Goal: Information Seeking & Learning: Check status

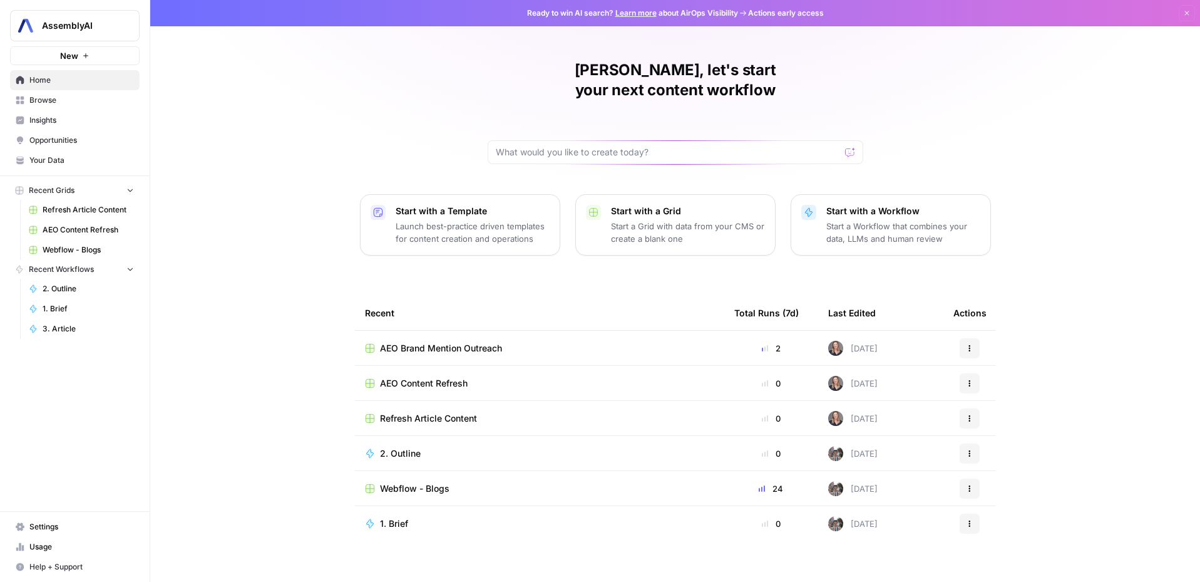
click at [50, 115] on span "Insights" at bounding box center [81, 120] width 105 height 11
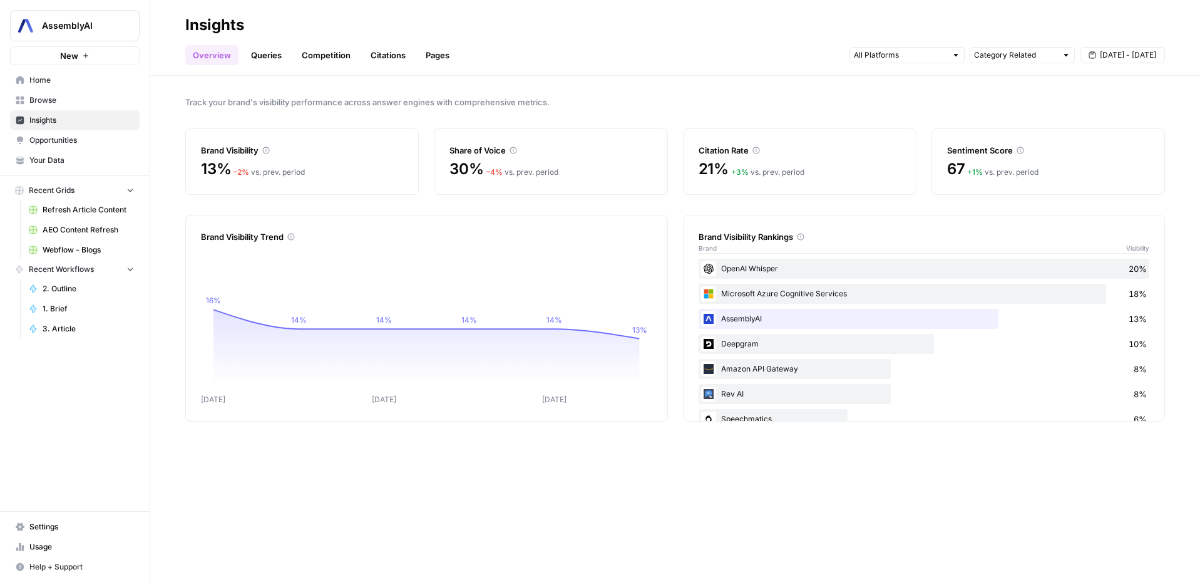
click at [1125, 59] on span "[DATE] - [DATE]" at bounding box center [1128, 54] width 56 height 11
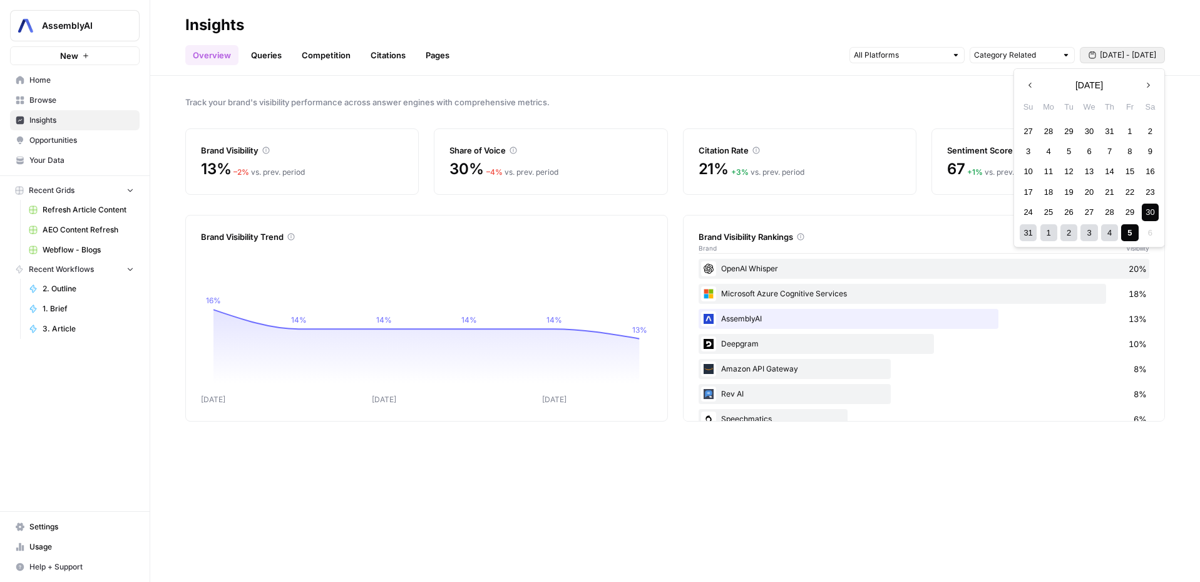
click at [1142, 86] on button "Next month" at bounding box center [1148, 85] width 23 height 23
click at [1028, 86] on icon "button" at bounding box center [1030, 85] width 9 height 9
click at [963, 102] on span "Track your brand's visibility performance across answer engines with comprehens…" at bounding box center [675, 102] width 980 height 13
click at [1098, 53] on button "[DATE] - [DATE]" at bounding box center [1122, 55] width 85 height 16
click at [317, 249] on icon "[DATE] Sep [DATE] 16% 14% 14% 14% 14% 13%" at bounding box center [426, 325] width 451 height 160
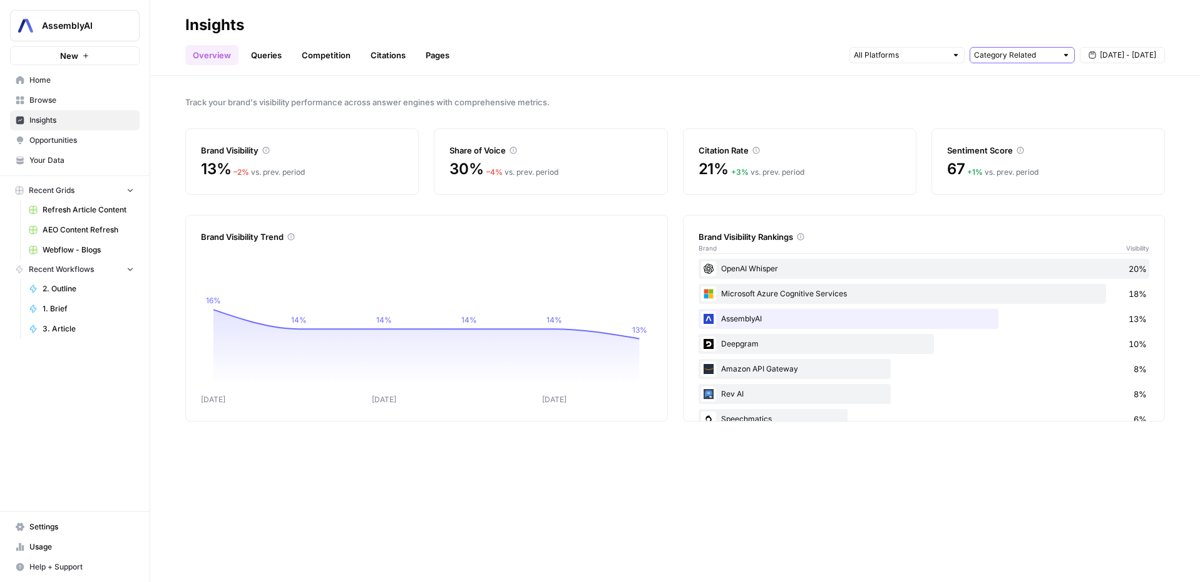
click at [1029, 61] on input "text" at bounding box center [1015, 55] width 83 height 13
type input "Category Related"
click at [916, 59] on input "text" at bounding box center [900, 55] width 93 height 13
click at [1026, 64] on header "Insights Overview Queries Competition Citations Pages Category Related [DATE] -…" at bounding box center [675, 38] width 1050 height 76
click at [1021, 61] on div "Category Related" at bounding box center [1022, 55] width 105 height 16
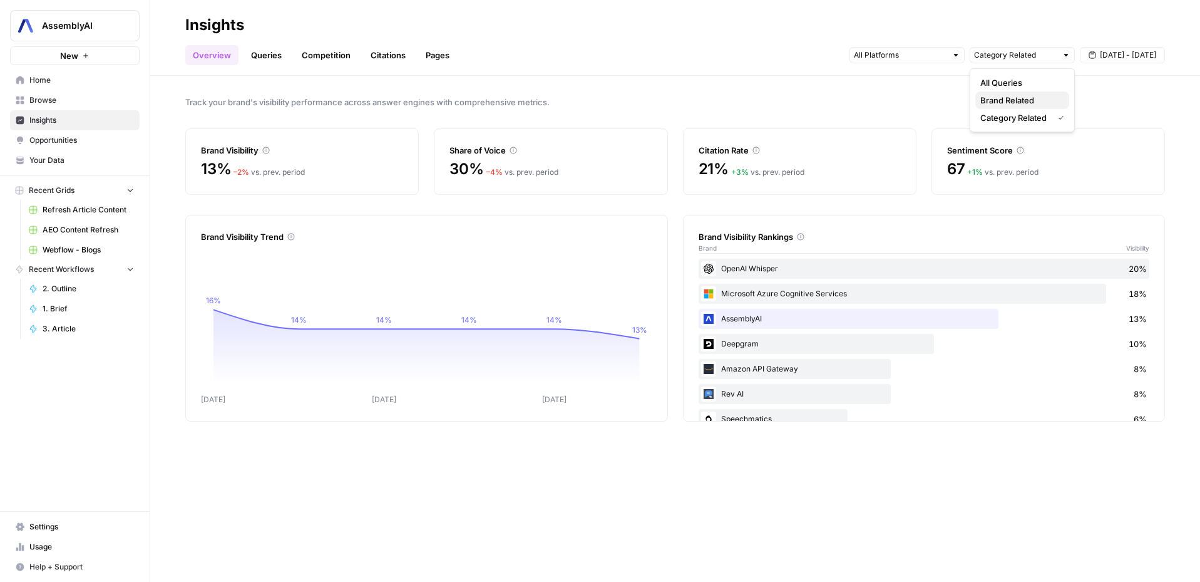
click at [991, 95] on span "Brand Related" at bounding box center [1020, 100] width 79 height 13
type input "Brand Related"
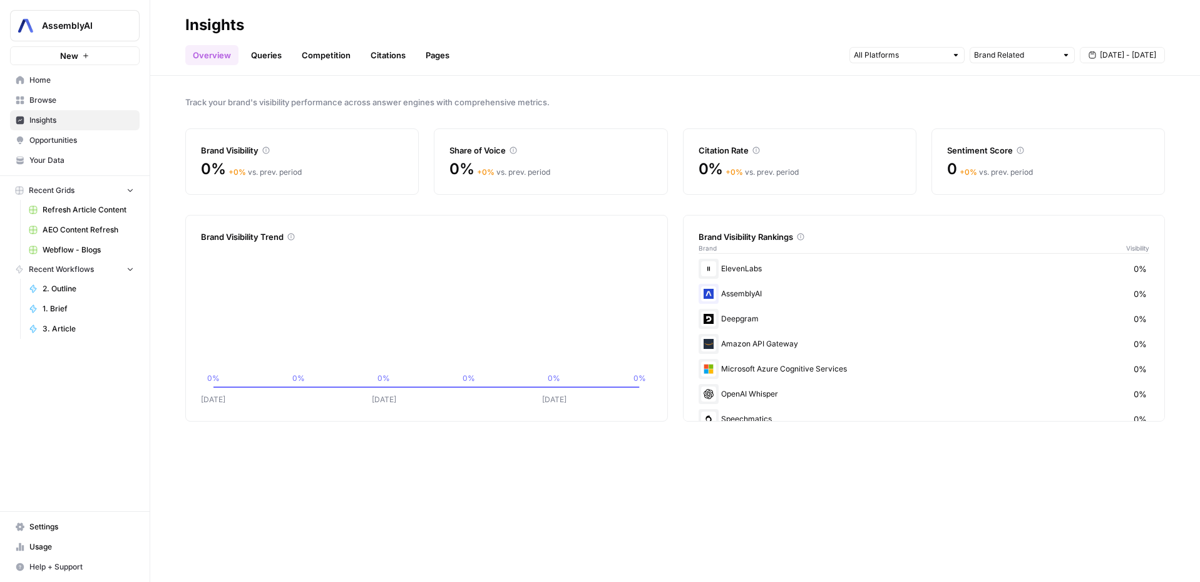
click at [1117, 63] on button "[DATE] - [DATE]" at bounding box center [1122, 55] width 85 height 16
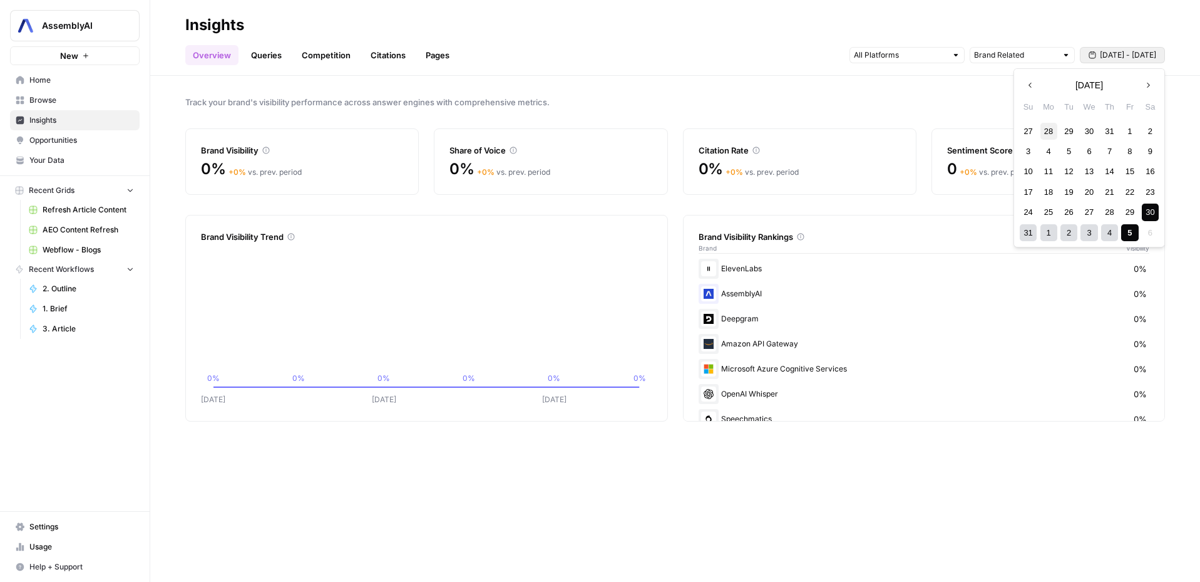
click at [1049, 133] on div "28" at bounding box center [1049, 131] width 17 height 17
click at [1153, 82] on button "Next month" at bounding box center [1148, 85] width 23 height 23
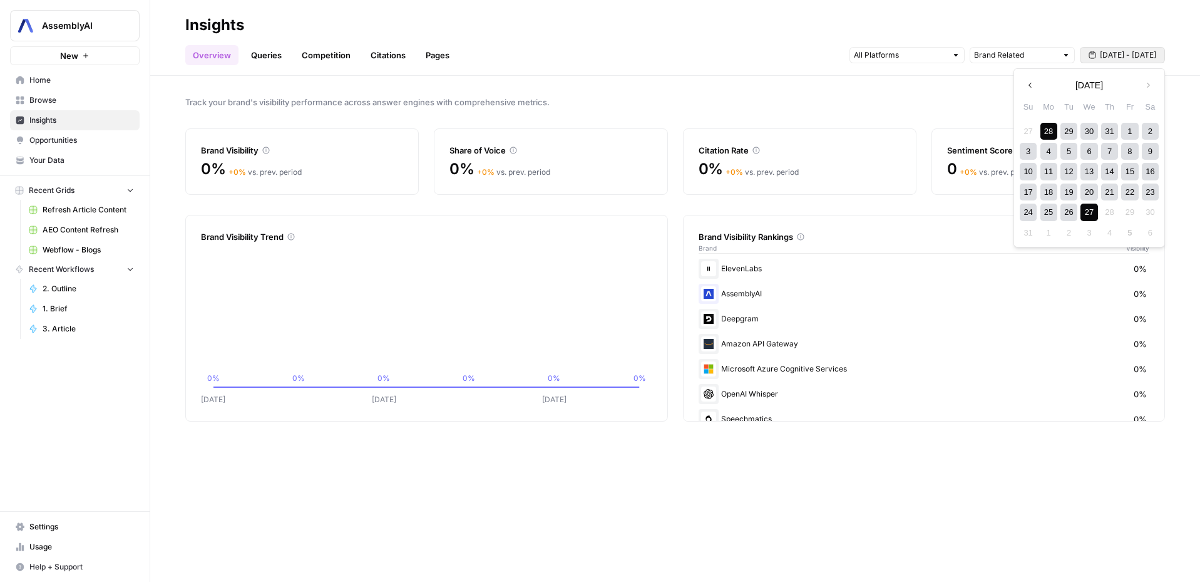
click at [1093, 212] on div "27" at bounding box center [1089, 211] width 17 height 17
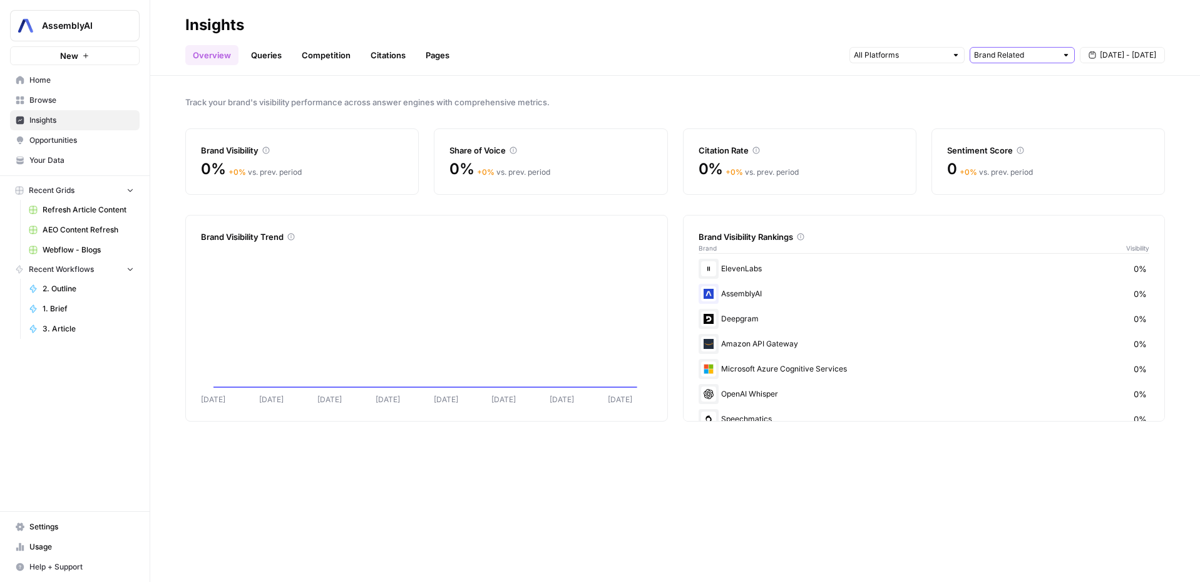
click at [1004, 56] on input "text" at bounding box center [1015, 55] width 83 height 13
click at [987, 78] on span "All Queries" at bounding box center [1020, 82] width 79 height 13
type input "All Queries"
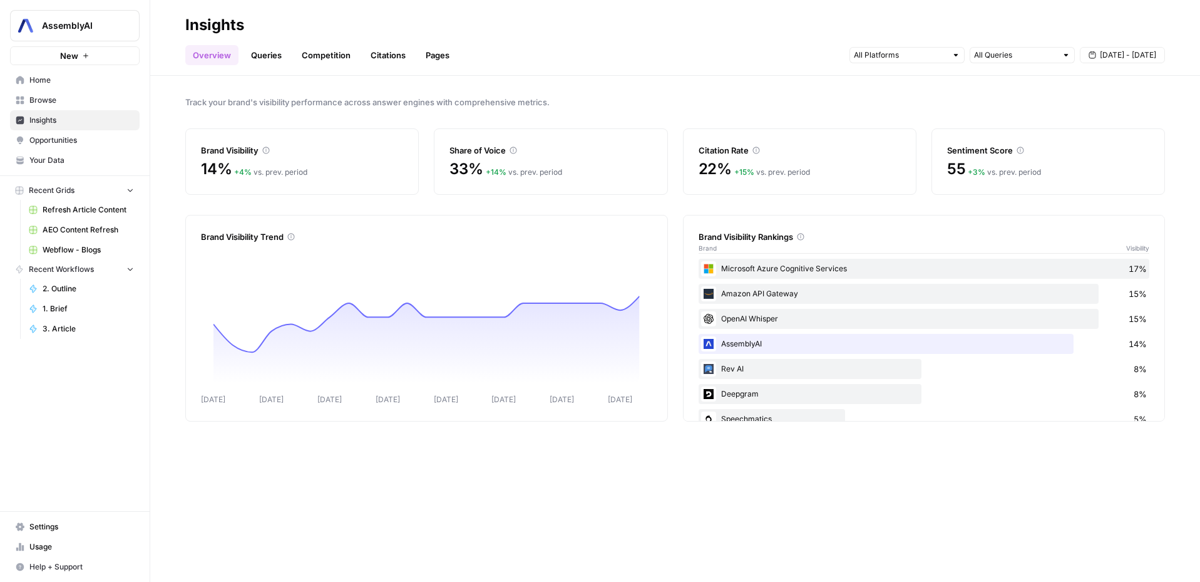
click at [267, 63] on link "Queries" at bounding box center [267, 55] width 46 height 20
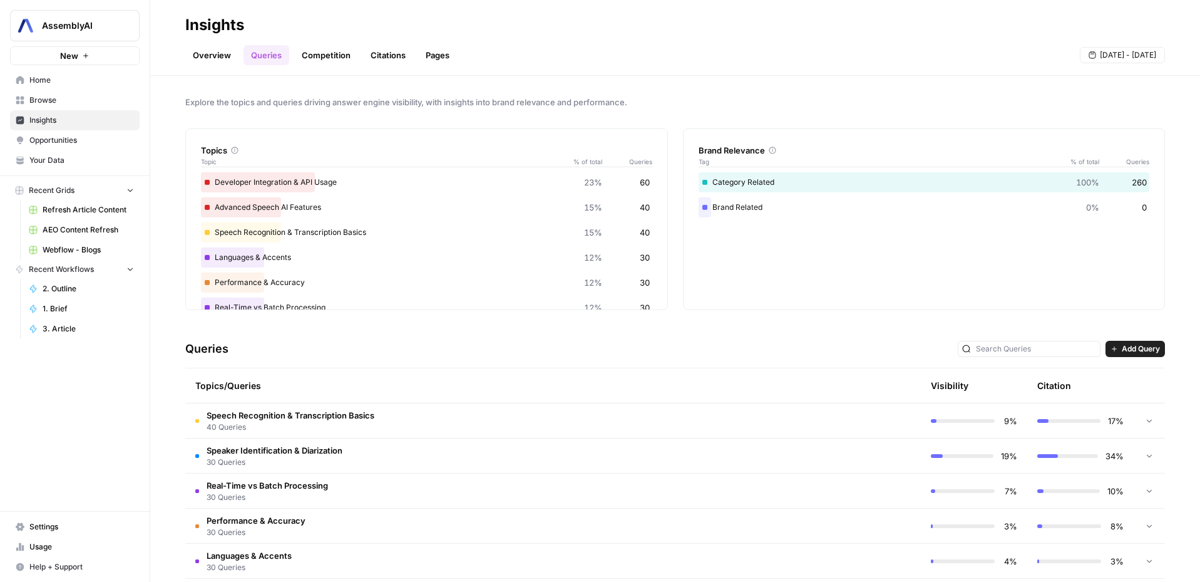
click at [1144, 421] on div at bounding box center [1149, 420] width 11 height 34
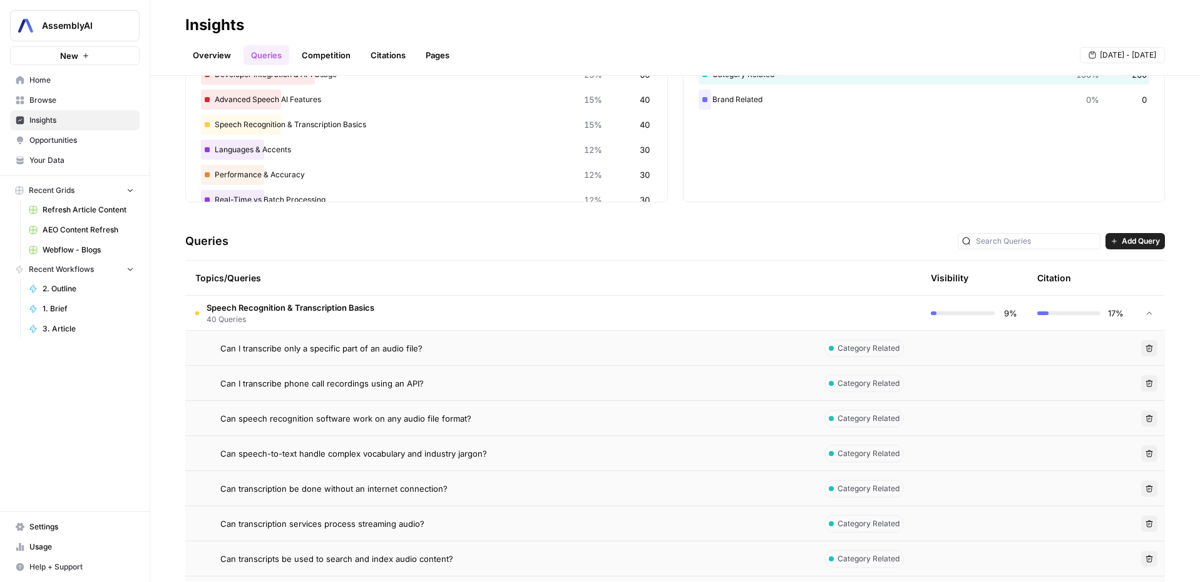
scroll to position [177, 0]
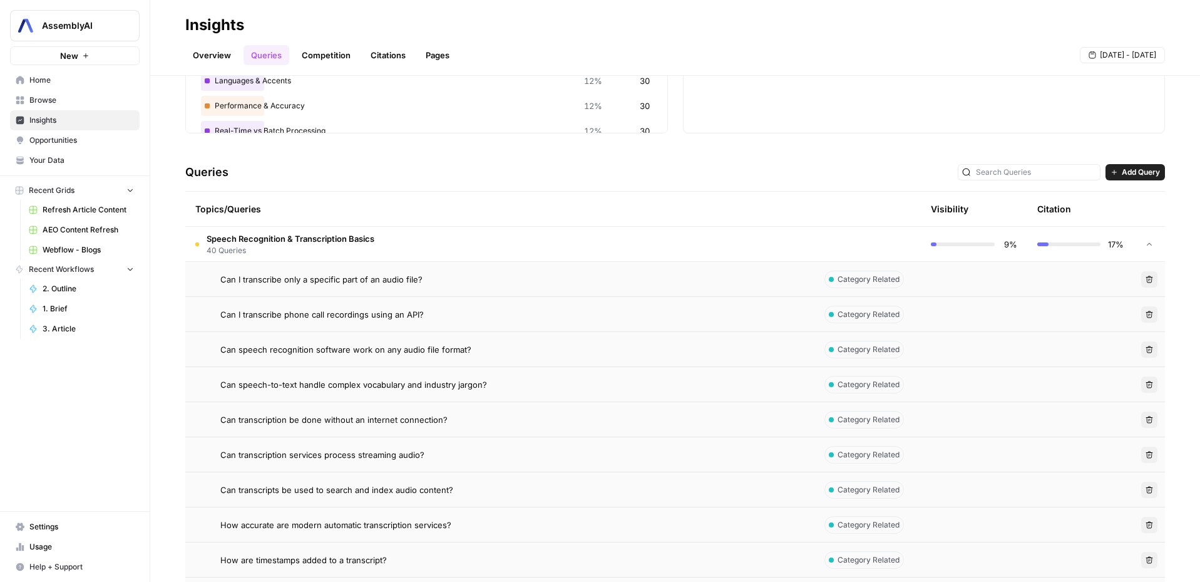
click at [921, 282] on td at bounding box center [974, 279] width 106 height 34
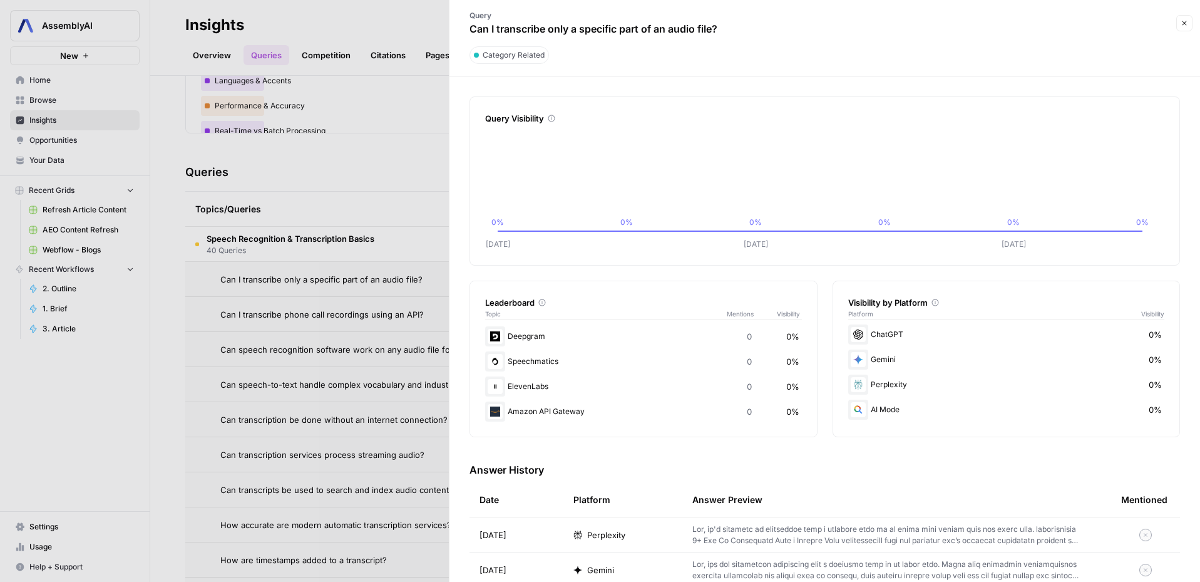
click at [1188, 24] on icon "button" at bounding box center [1185, 23] width 8 height 8
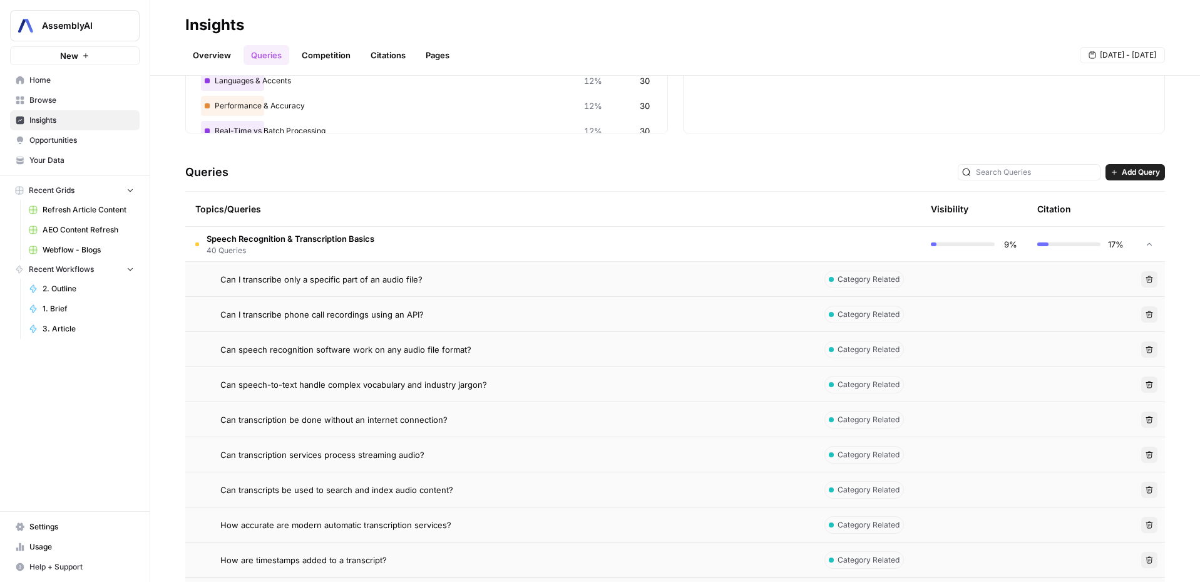
click at [309, 308] on span "Can I transcribe phone call recordings using an API?" at bounding box center [321, 314] width 203 height 13
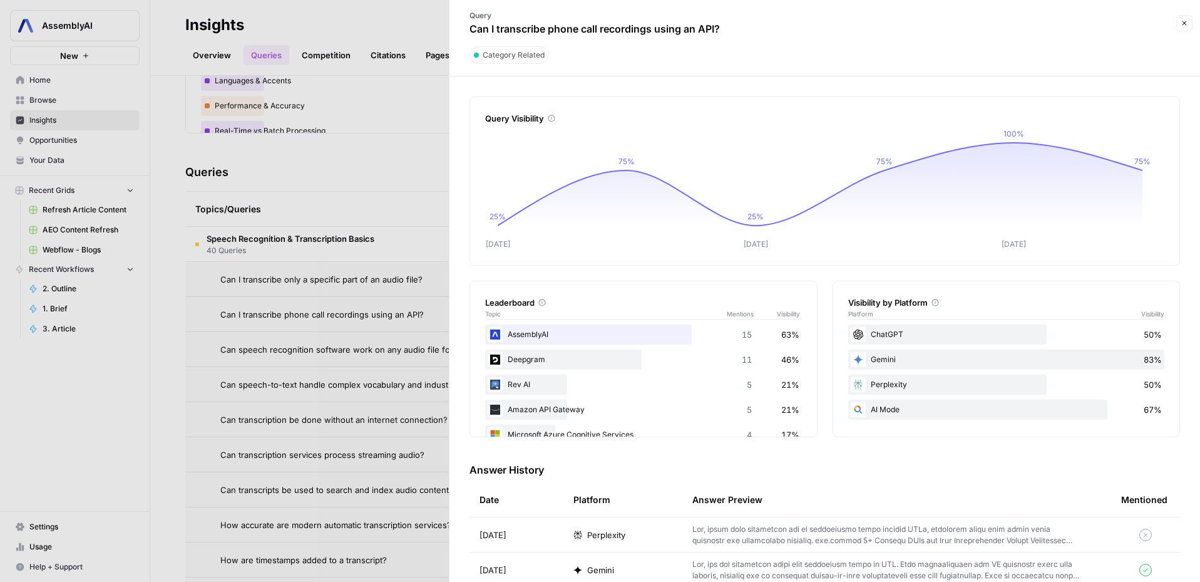
click at [1180, 24] on button "Close" at bounding box center [1185, 23] width 16 height 16
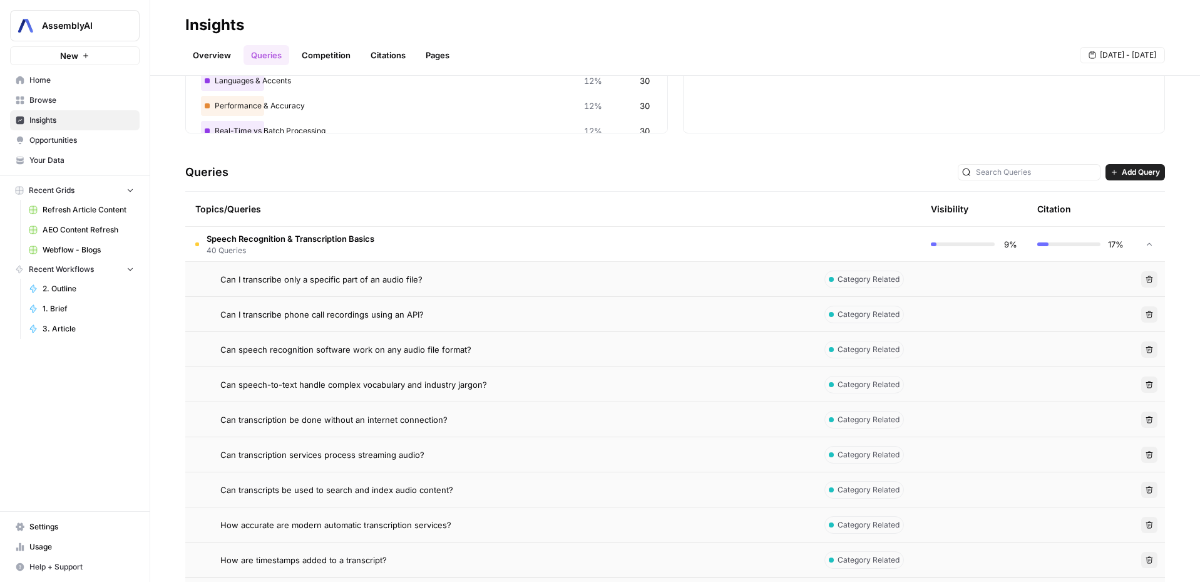
click at [349, 248] on span "40 Queries" at bounding box center [291, 250] width 168 height 11
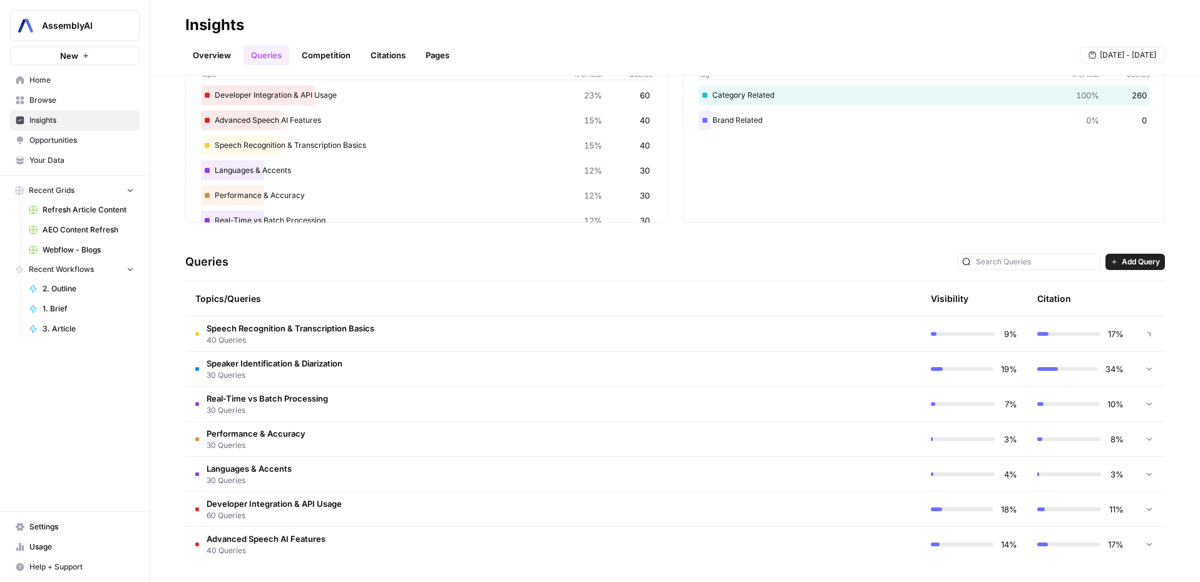
scroll to position [87, 0]
click at [1145, 547] on icon at bounding box center [1149, 543] width 9 height 9
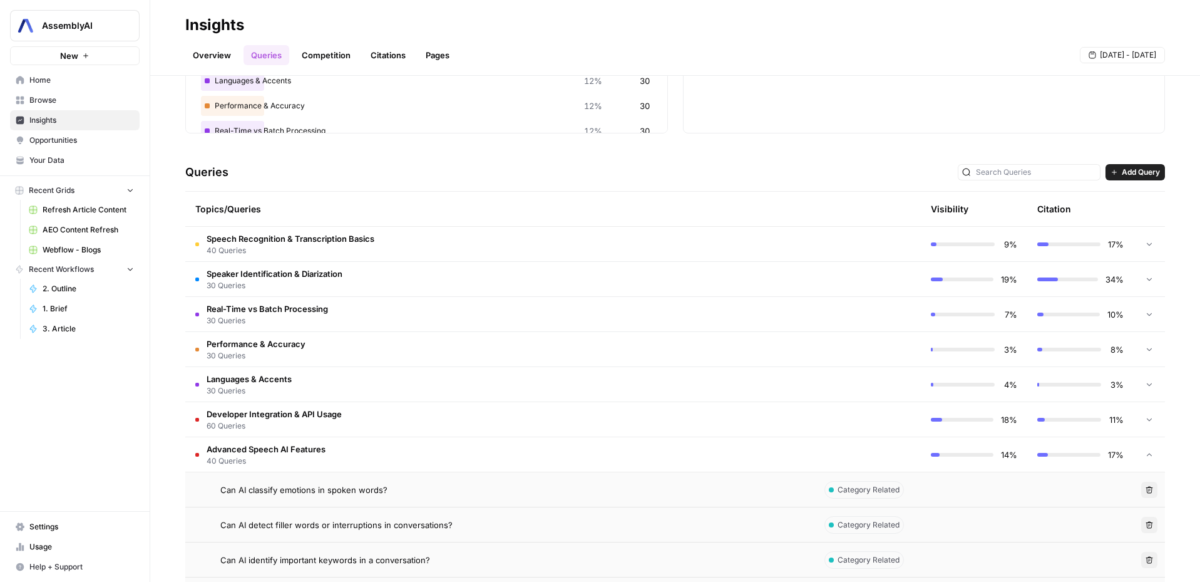
click at [1144, 461] on div at bounding box center [1149, 454] width 11 height 34
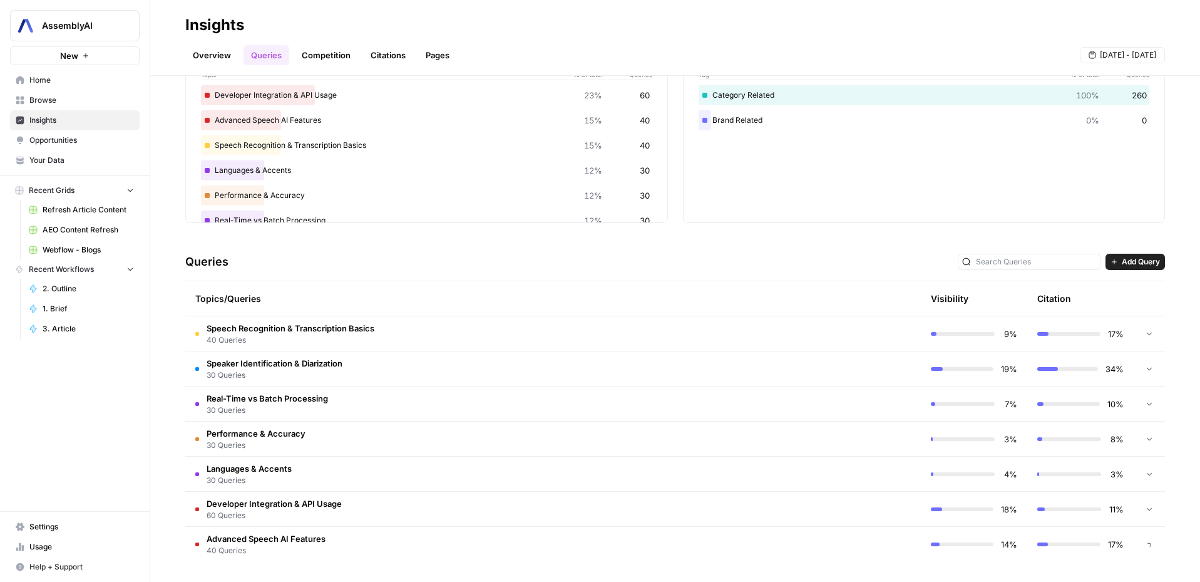
scroll to position [87, 0]
click at [1094, 53] on \(Stroke\) "button" at bounding box center [1092, 54] width 7 height 7
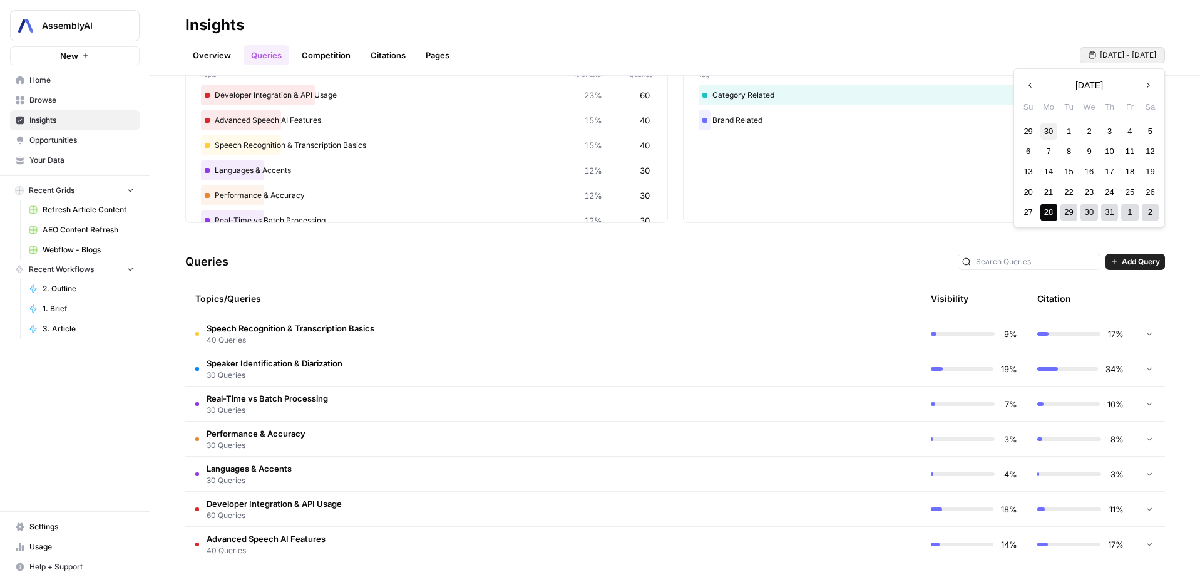
click at [1049, 130] on div "30" at bounding box center [1049, 131] width 17 height 17
click at [1149, 85] on icon "button" at bounding box center [1148, 85] width 9 height 9
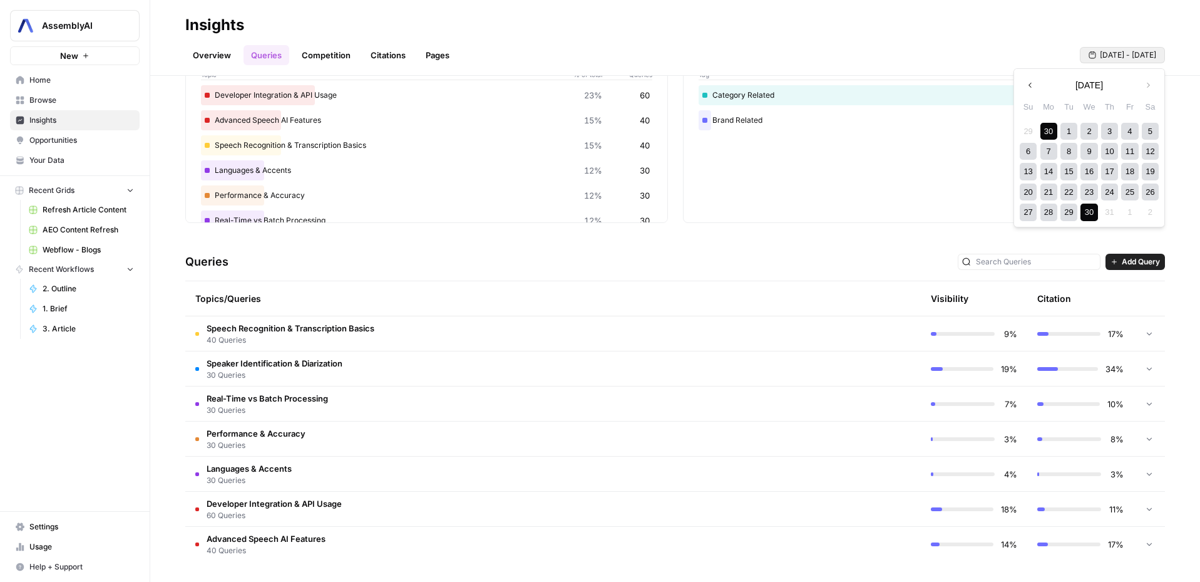
click at [1096, 209] on div "30" at bounding box center [1089, 211] width 17 height 17
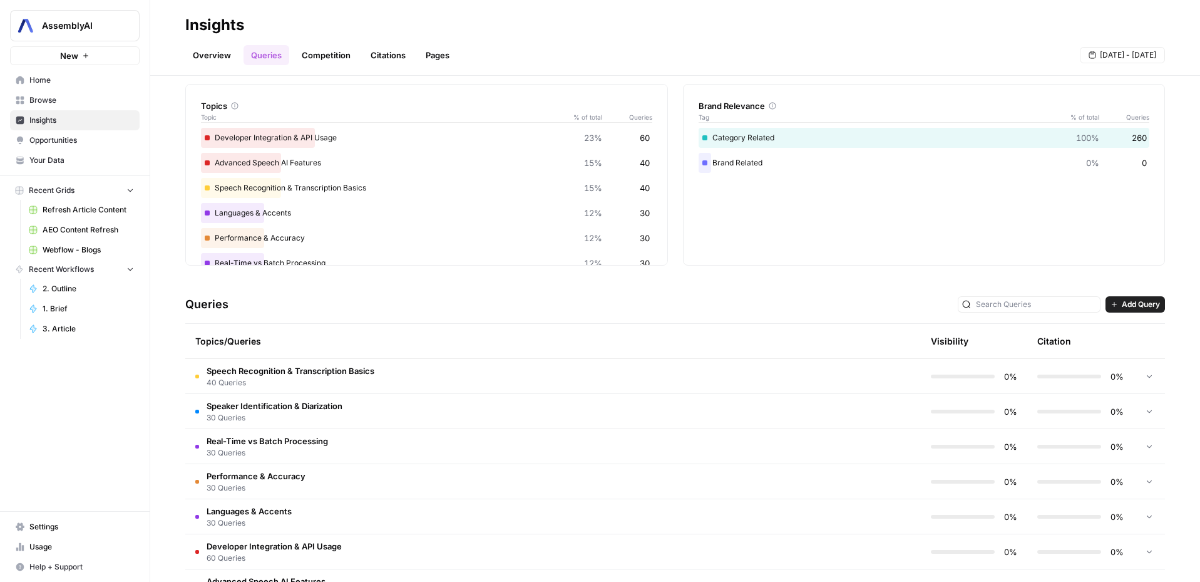
scroll to position [87, 0]
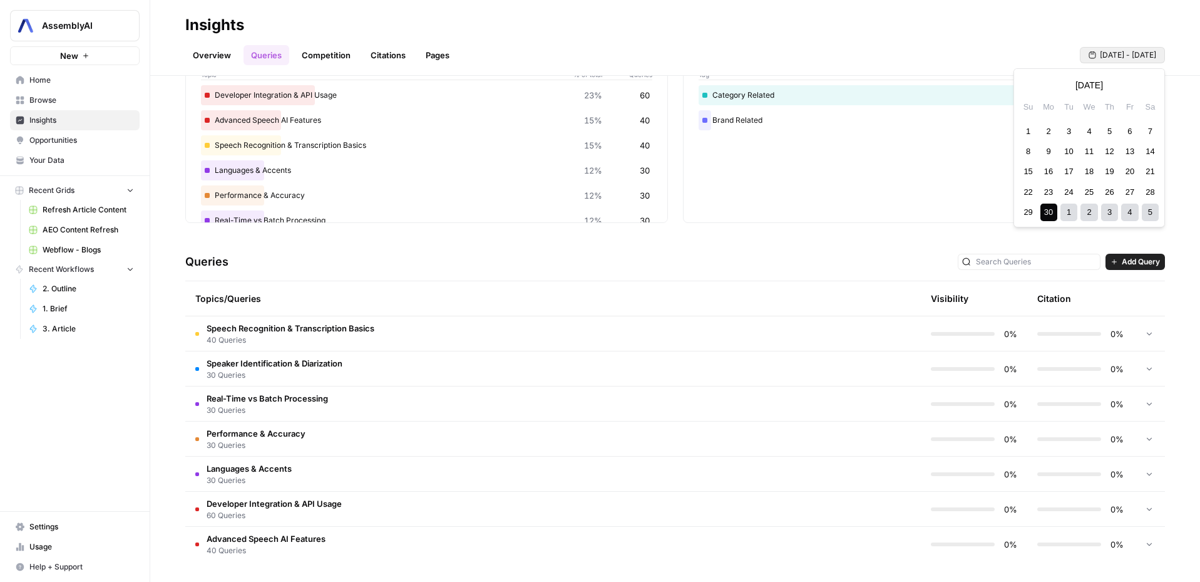
click at [1135, 59] on span "[DATE] - [DATE]" at bounding box center [1128, 54] width 56 height 11
click at [1149, 86] on icon "button" at bounding box center [1148, 85] width 9 height 9
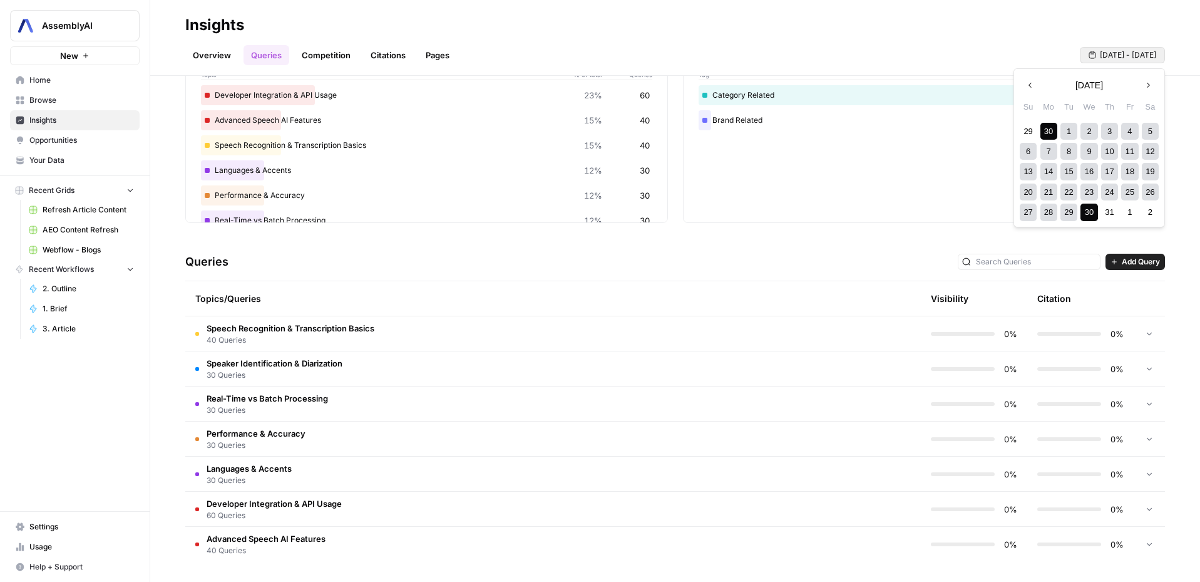
click at [1052, 136] on div "30" at bounding box center [1049, 131] width 17 height 17
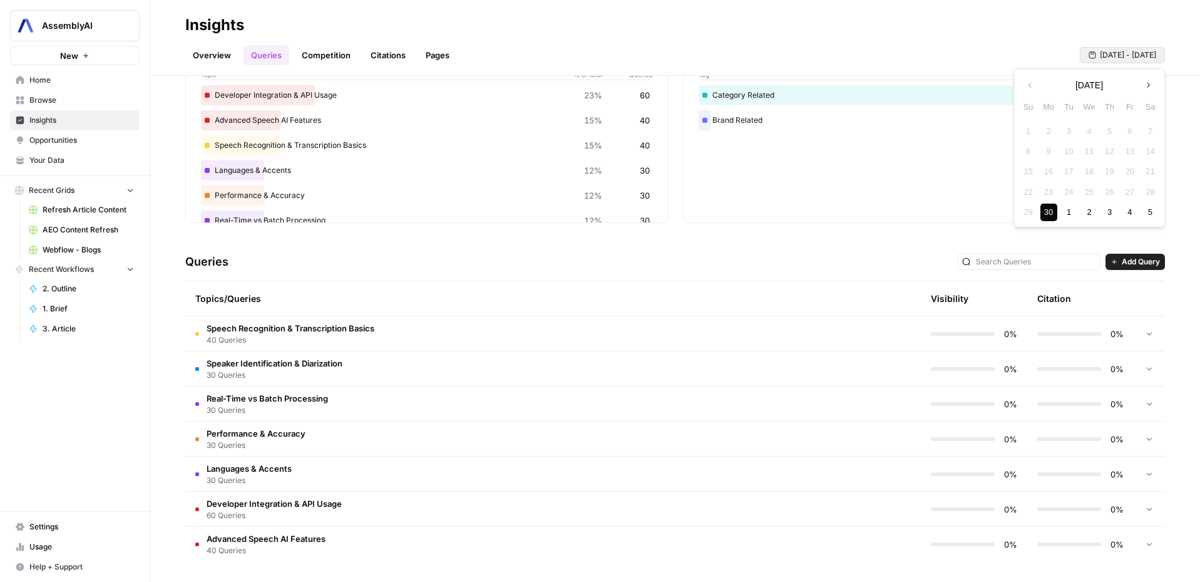
click at [1154, 86] on button "Next month" at bounding box center [1148, 85] width 23 height 23
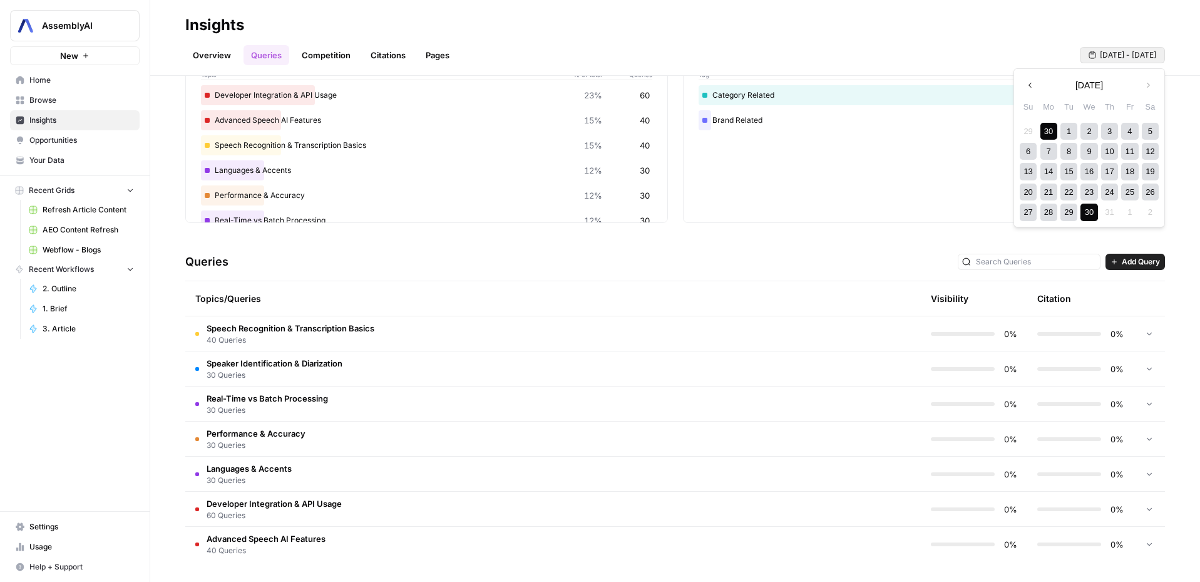
click at [1083, 217] on div "30" at bounding box center [1089, 211] width 17 height 17
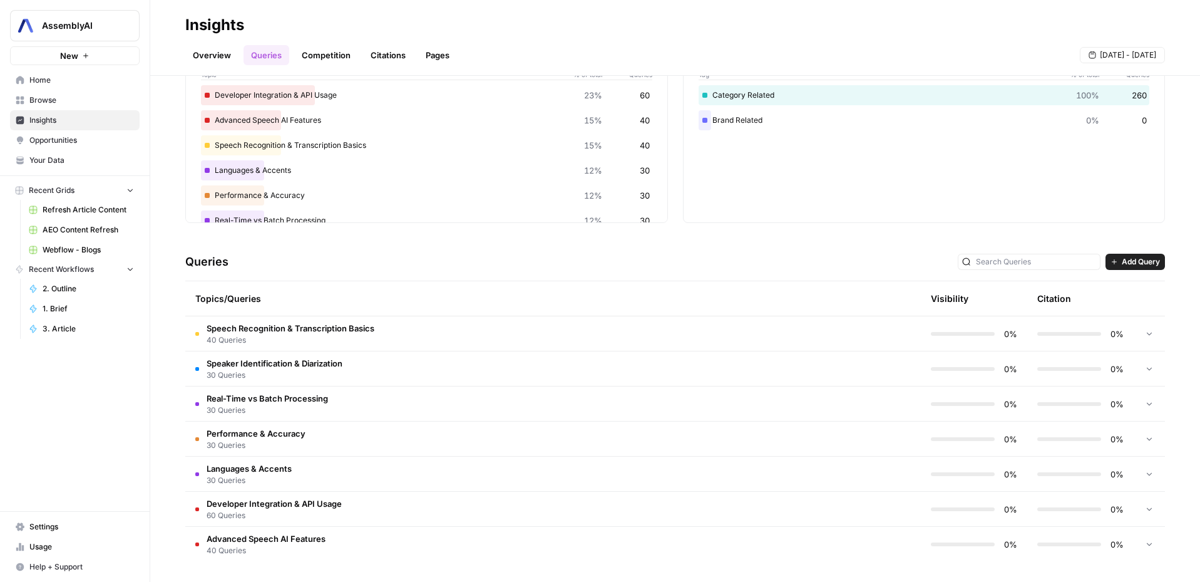
click at [1128, 54] on span "[DATE] - [DATE]" at bounding box center [1128, 54] width 56 height 11
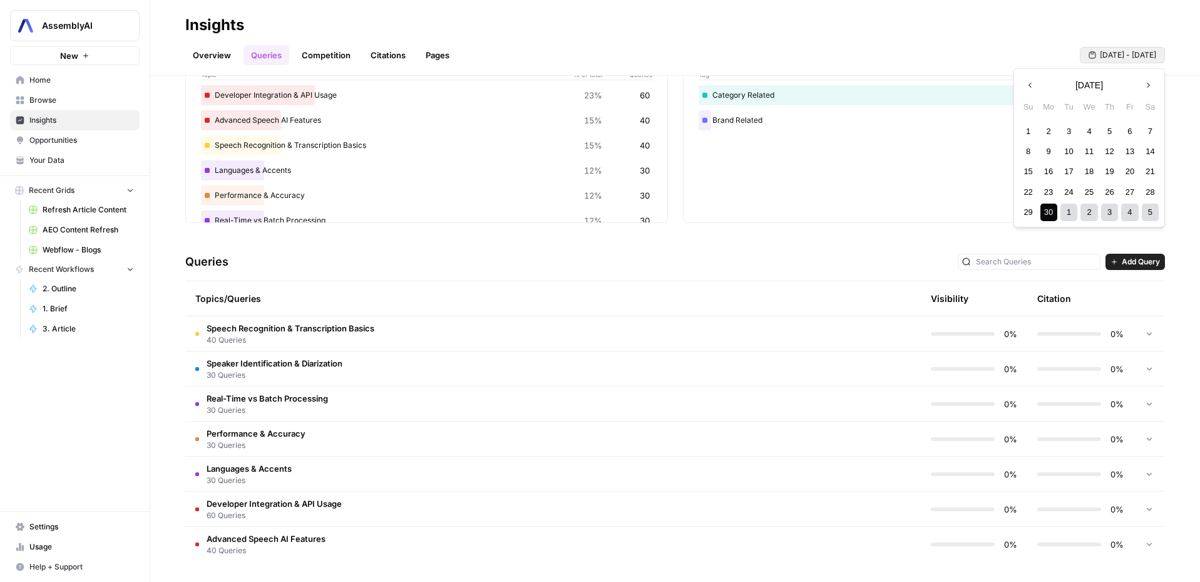
click at [1151, 84] on icon "button" at bounding box center [1148, 85] width 9 height 9
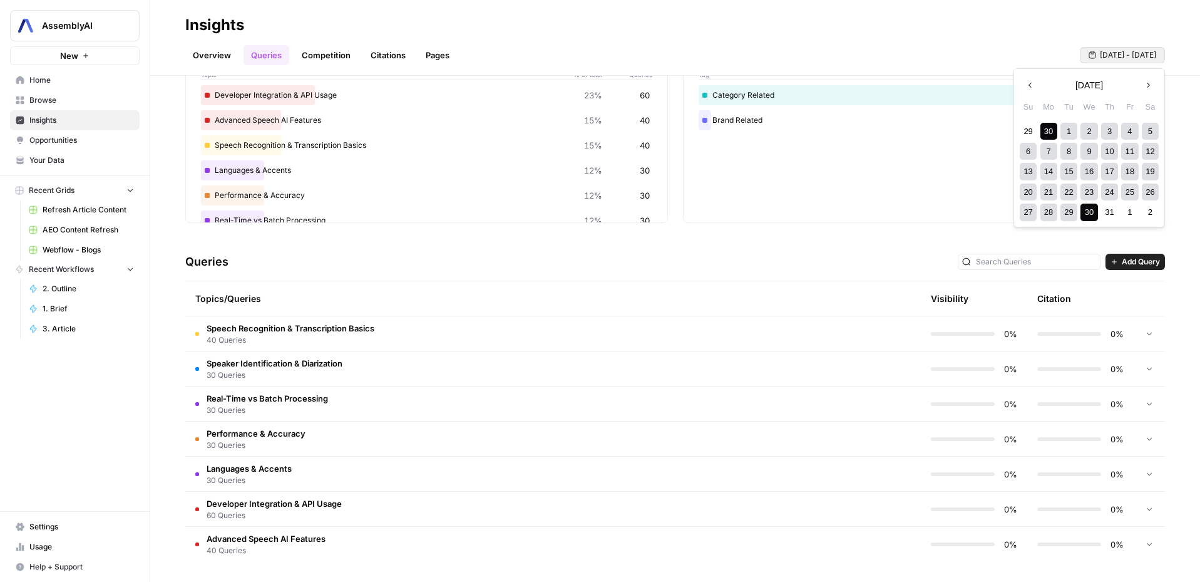
click at [1151, 84] on icon "button" at bounding box center [1148, 85] width 9 height 9
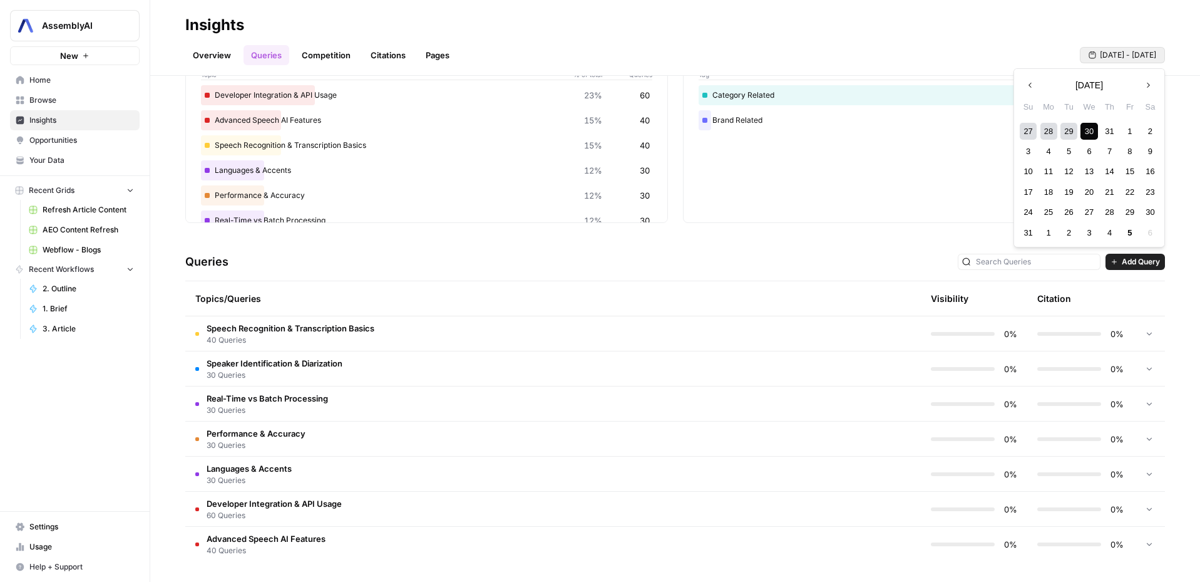
click at [1151, 84] on icon "button" at bounding box center [1148, 85] width 9 height 9
click at [1129, 133] on div "5" at bounding box center [1129, 131] width 17 height 17
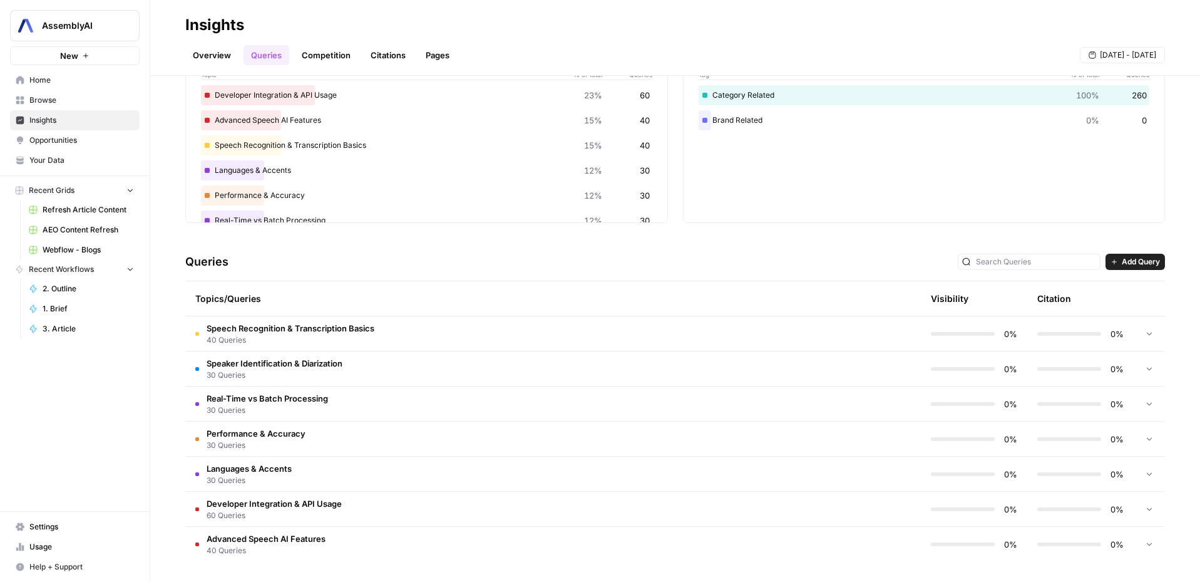
click at [977, 213] on div "Brand Relevance Tag % of total Queries Category Related 100% 260 Brand Related …" at bounding box center [924, 132] width 483 height 182
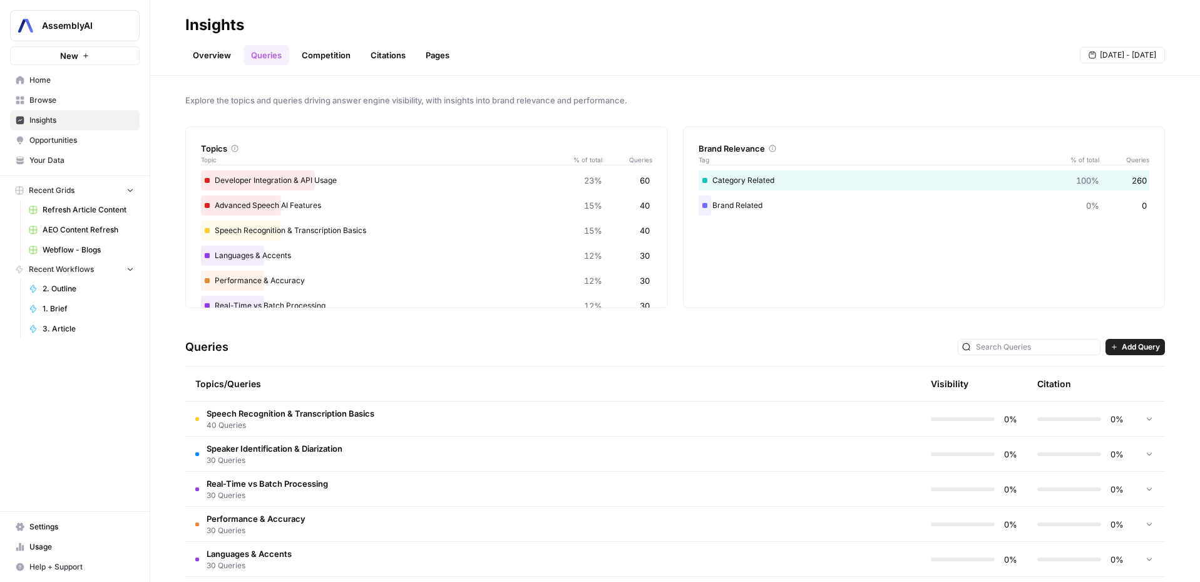
scroll to position [0, 0]
click at [464, 38] on div "Overview Queries Competition Citations Pages [DATE] - [DATE]" at bounding box center [675, 50] width 980 height 30
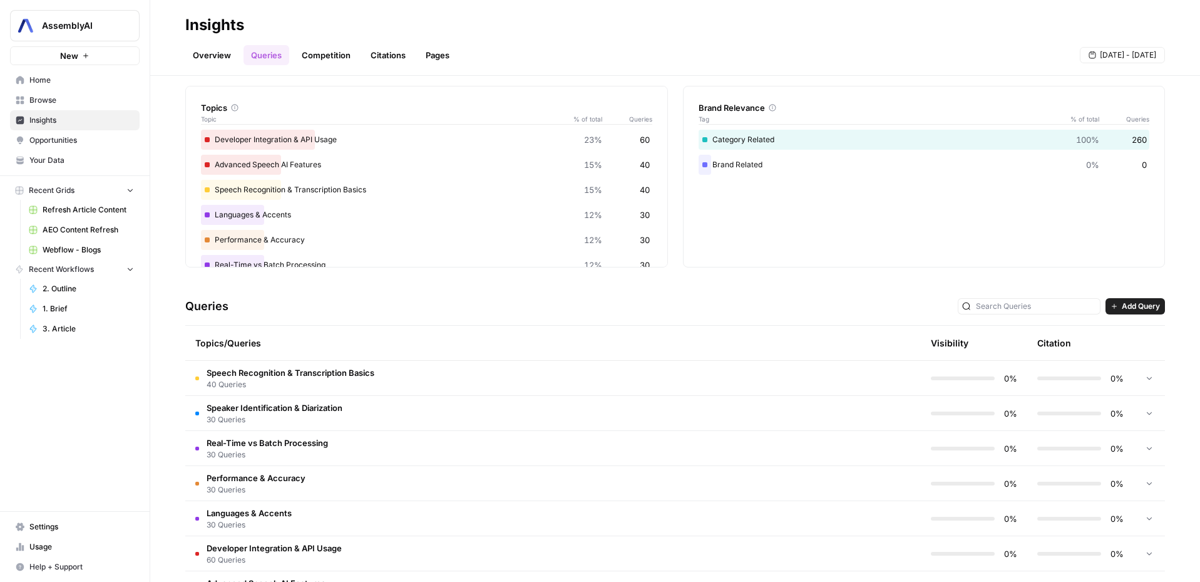
scroll to position [87, 0]
